Goal: Find specific page/section: Find specific page/section

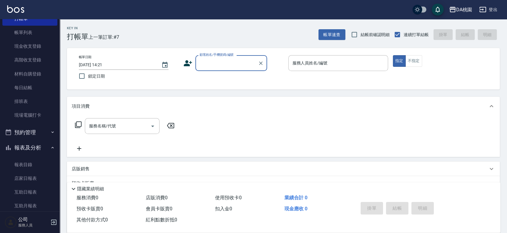
scroll to position [66, 0]
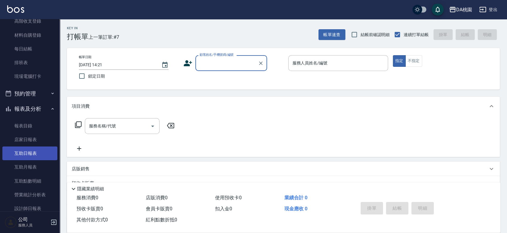
click at [27, 158] on link "互助日報表" at bounding box center [29, 154] width 55 height 14
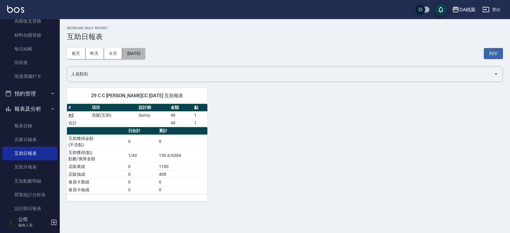
click at [145, 56] on button "[DATE]" at bounding box center [133, 53] width 23 height 11
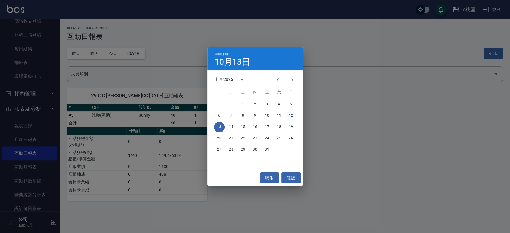
click at [293, 117] on button "12" at bounding box center [291, 116] width 11 height 11
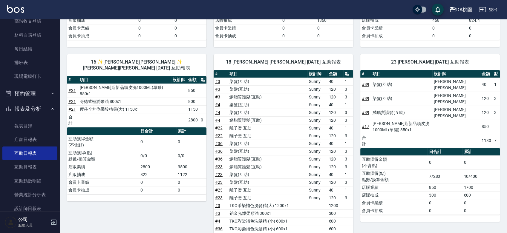
scroll to position [166, 0]
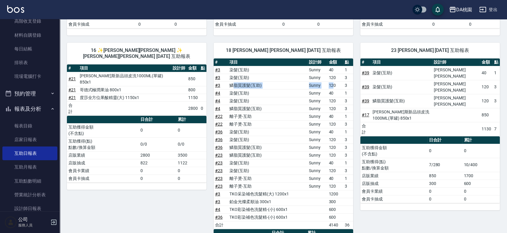
drag, startPoint x: 235, startPoint y: 85, endPoint x: 334, endPoint y: 82, distance: 99.0
click at [334, 82] on tr "# 3 鱗脂質護髮(互助) Sunny 120 3" at bounding box center [284, 86] width 140 height 8
drag, startPoint x: 238, startPoint y: 149, endPoint x: 284, endPoint y: 152, distance: 46.4
click at [284, 152] on tbody "# 3 染髮(互助) Sunny 40 1 # 3 染髮(互助) Sunny 120 3 # 3 鱗脂質護髮(互助) Sunny 120 3 # 4 染髮(互…" at bounding box center [284, 147] width 140 height 163
drag, startPoint x: 239, startPoint y: 163, endPoint x: 282, endPoint y: 169, distance: 43.8
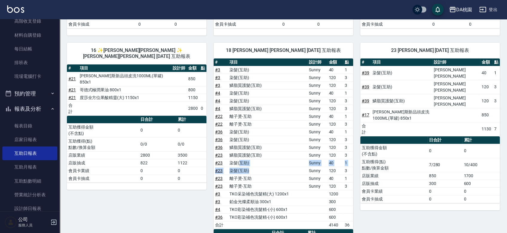
click at [282, 169] on tbody "# 3 染髮(互助) Sunny 40 1 # 3 染髮(互助) Sunny 120 3 # 3 鱗脂質護髮(互助) Sunny 120 3 # 4 染髮(互…" at bounding box center [284, 147] width 140 height 163
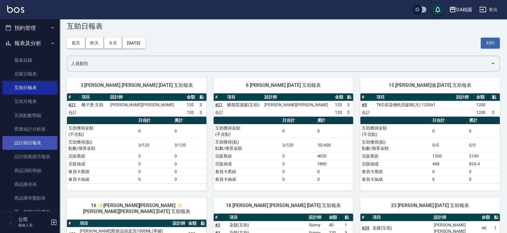
scroll to position [133, 0]
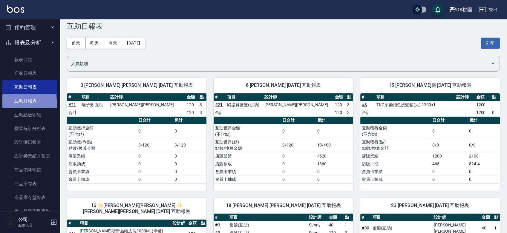
click at [29, 104] on link "互助月報表" at bounding box center [29, 101] width 55 height 14
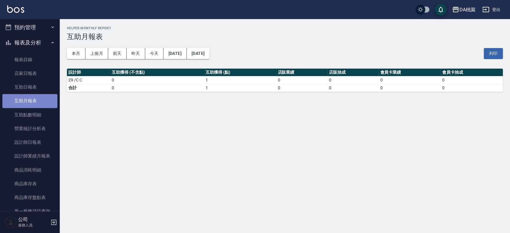
click at [30, 100] on link "互助月報表" at bounding box center [29, 101] width 55 height 14
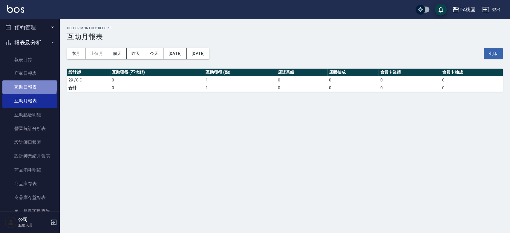
click at [29, 86] on link "互助日報表" at bounding box center [29, 87] width 55 height 14
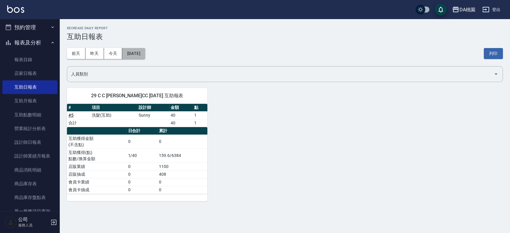
click at [145, 52] on button "[DATE]" at bounding box center [133, 53] width 23 height 11
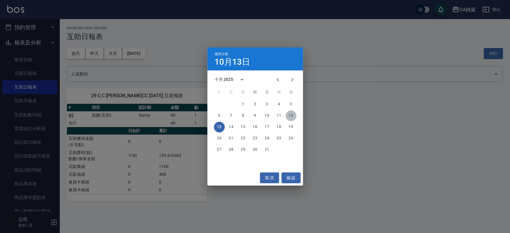
click at [288, 116] on button "12" at bounding box center [291, 116] width 11 height 11
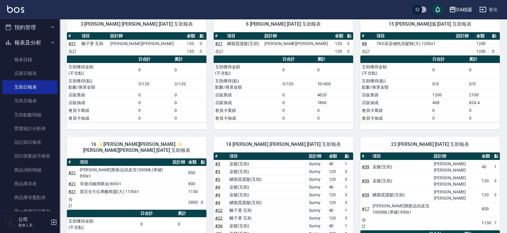
scroll to position [199, 0]
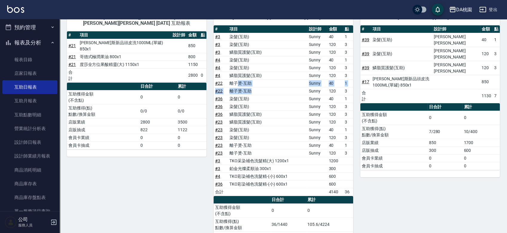
drag, startPoint x: 239, startPoint y: 85, endPoint x: 279, endPoint y: 92, distance: 41.0
click at [279, 92] on tbody "# 3 染髮(互助) Sunny 40 1 # 3 染髮(互助) Sunny 120 3 # 3 鱗脂質護髮(互助) Sunny 120 3 # 4 染髮(互…" at bounding box center [284, 114] width 140 height 163
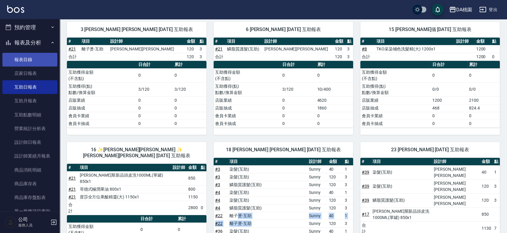
scroll to position [33, 0]
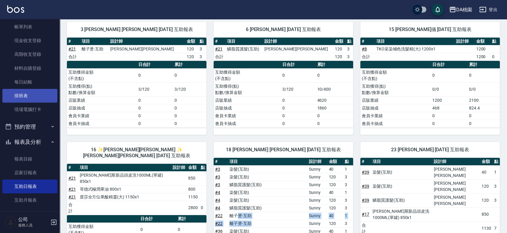
click at [24, 93] on link "排班表" at bounding box center [29, 96] width 55 height 14
